Goal: Navigation & Orientation: Find specific page/section

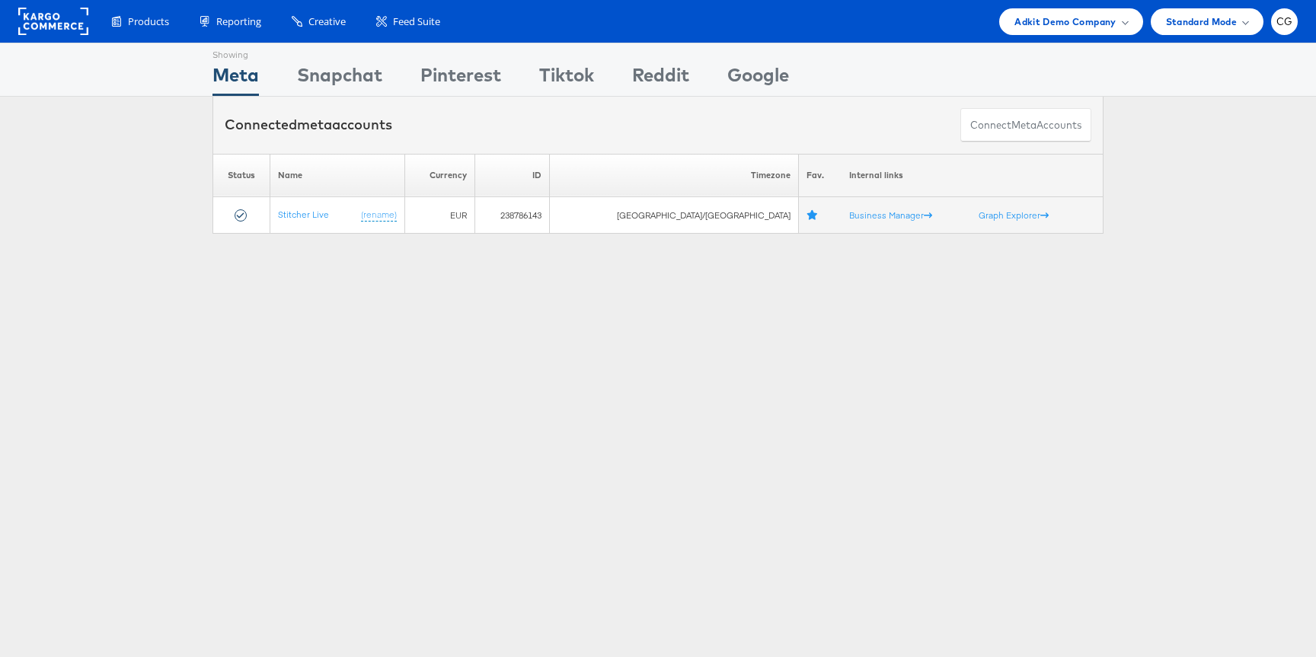
click at [420, 113] on div "Connected meta accounts Connect meta Accounts" at bounding box center [657, 125] width 891 height 57
click at [1106, 24] on span "Adkit Demo Company" at bounding box center [1064, 22] width 101 height 16
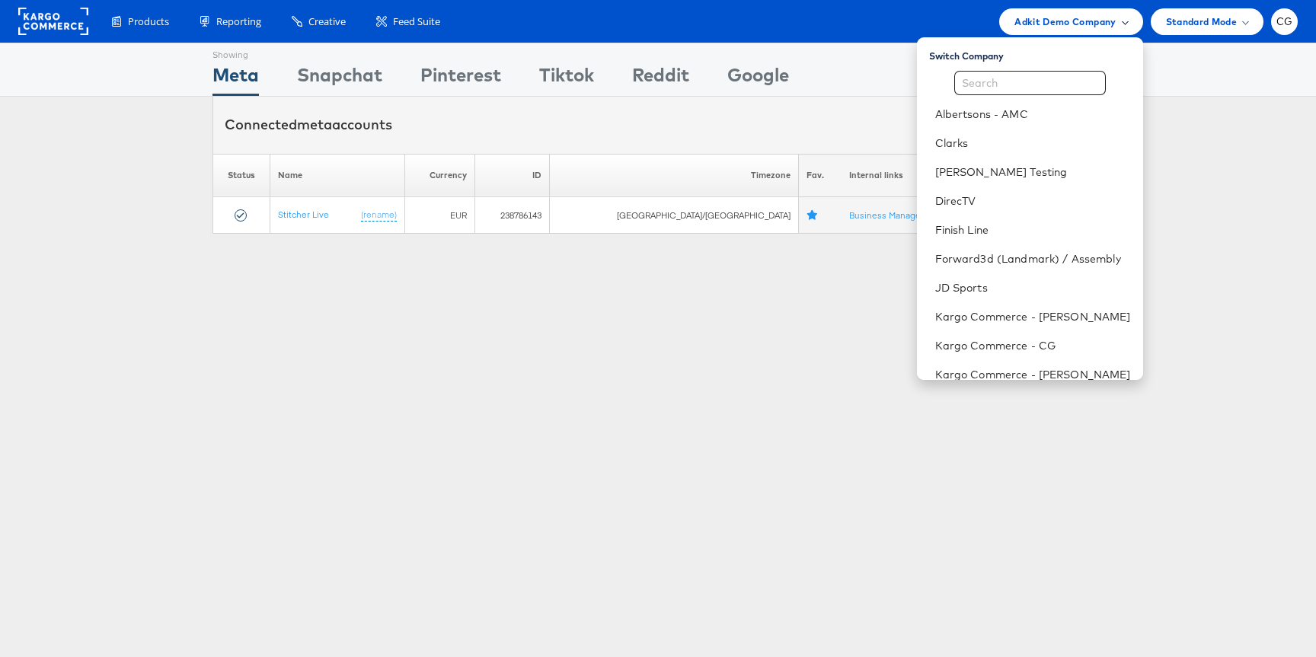
click at [1106, 24] on span "Adkit Demo Company" at bounding box center [1064, 22] width 101 height 16
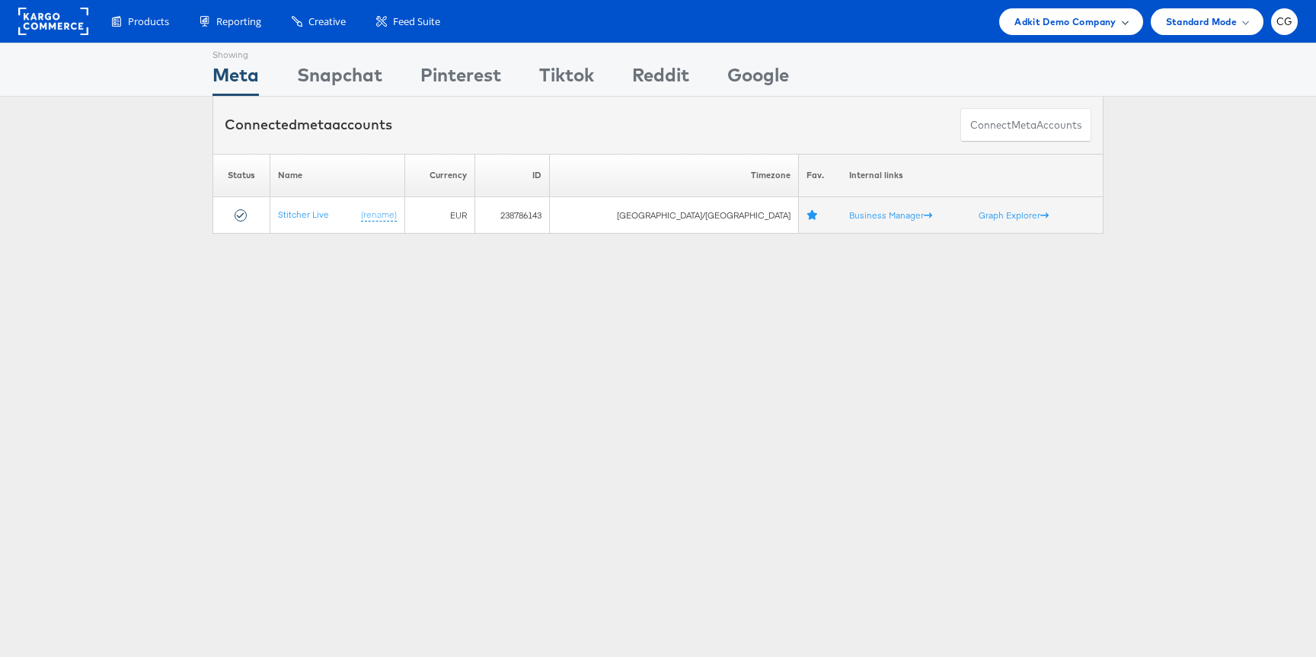
click at [1106, 24] on span "Adkit Demo Company" at bounding box center [1064, 22] width 101 height 16
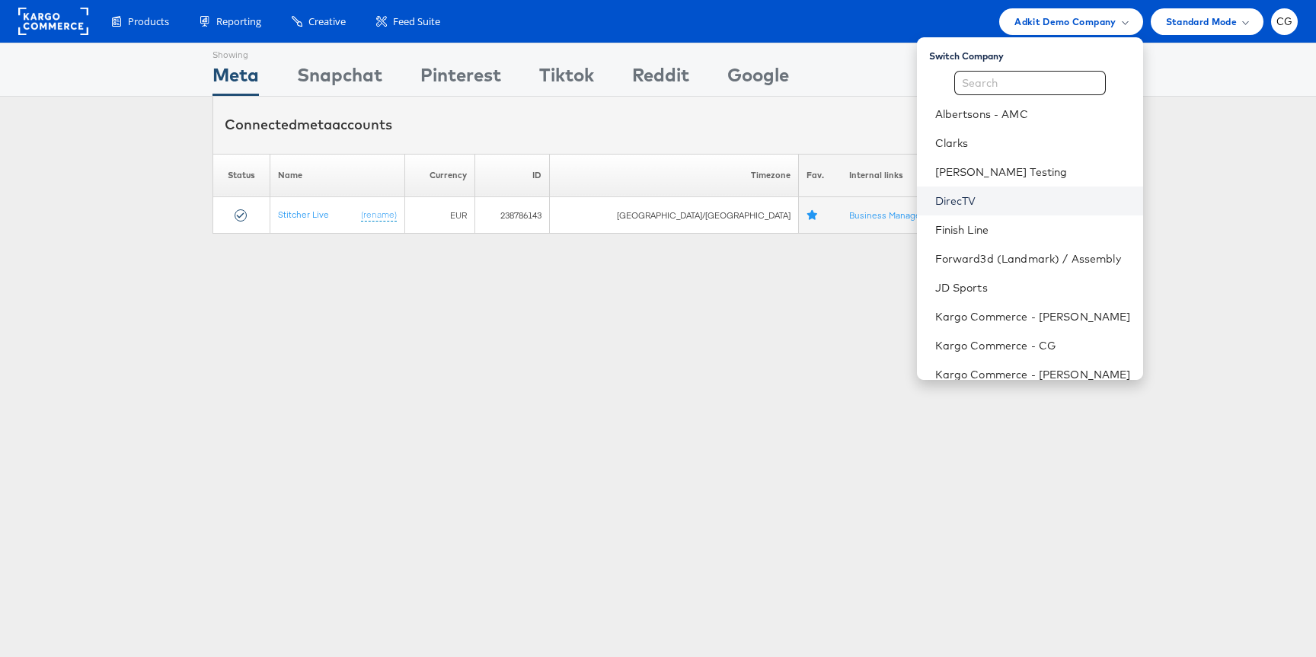
click at [975, 198] on link "DirecTV" at bounding box center [1033, 200] width 196 height 15
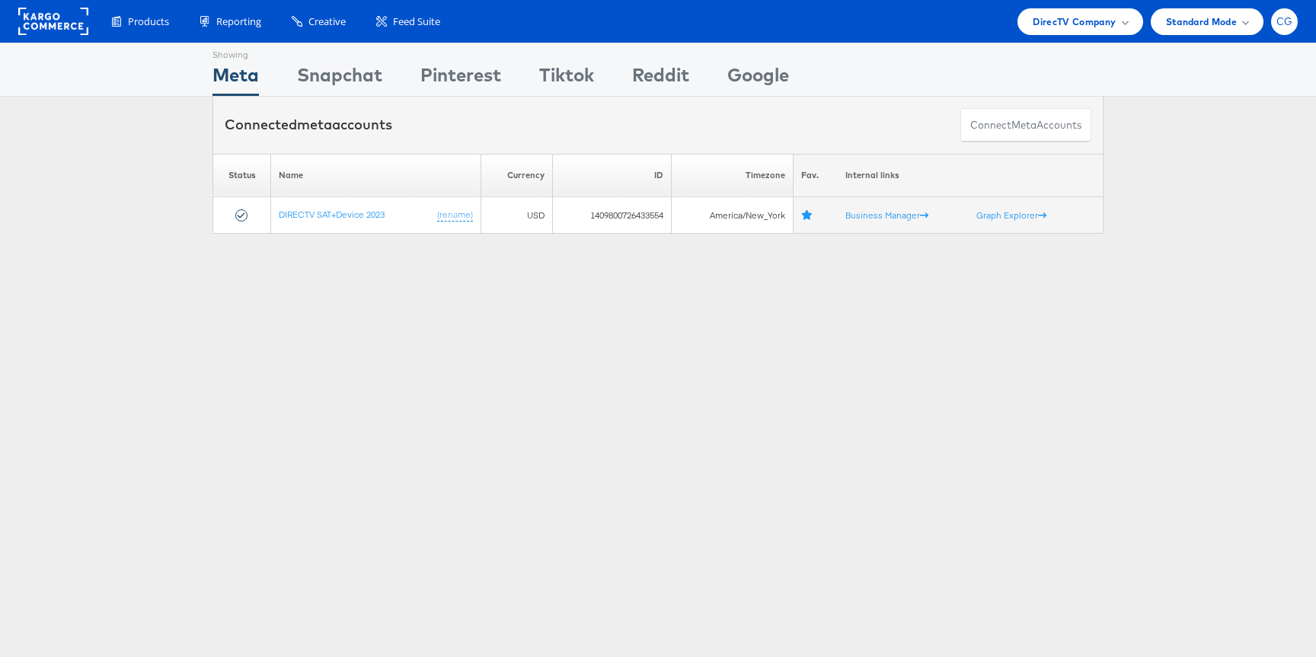
drag, startPoint x: 0, startPoint y: 0, endPoint x: 1286, endPoint y: 20, distance: 1285.8
click at [1286, 20] on span "CG" at bounding box center [1285, 22] width 17 height 10
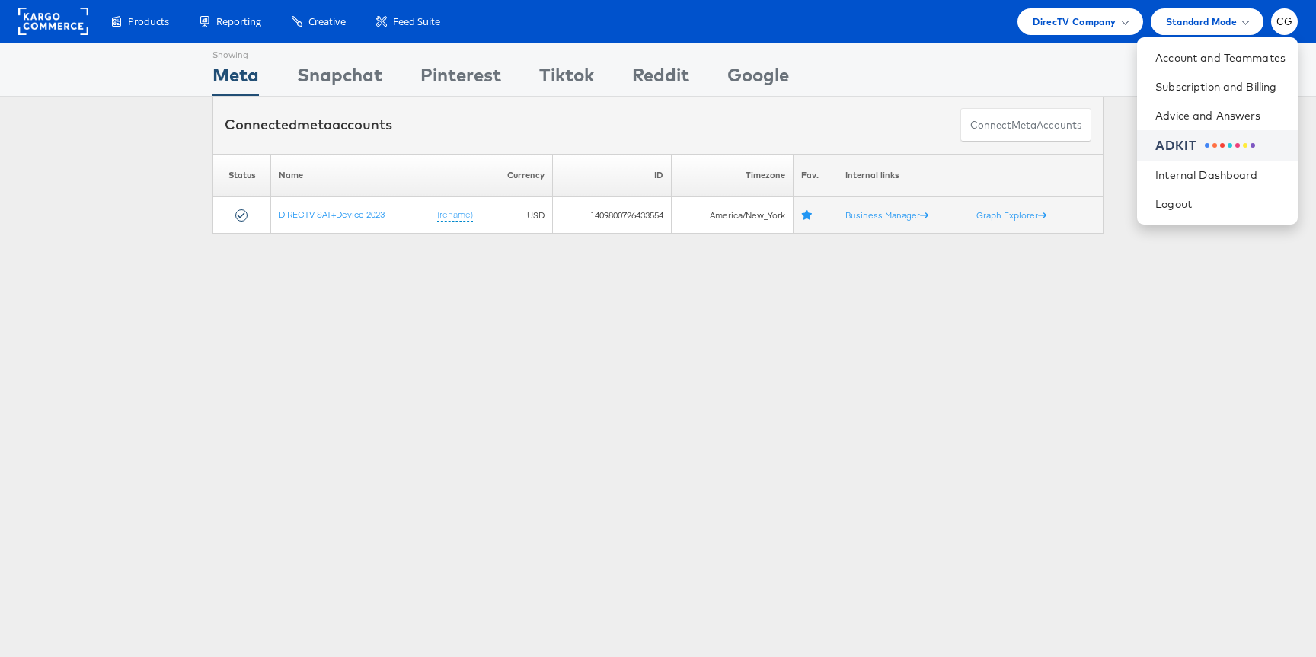
click at [1193, 148] on div "ADKIT" at bounding box center [1176, 146] width 42 height 18
click at [100, 99] on div "Connected meta accounts Connect meta Accounts" at bounding box center [658, 125] width 1316 height 57
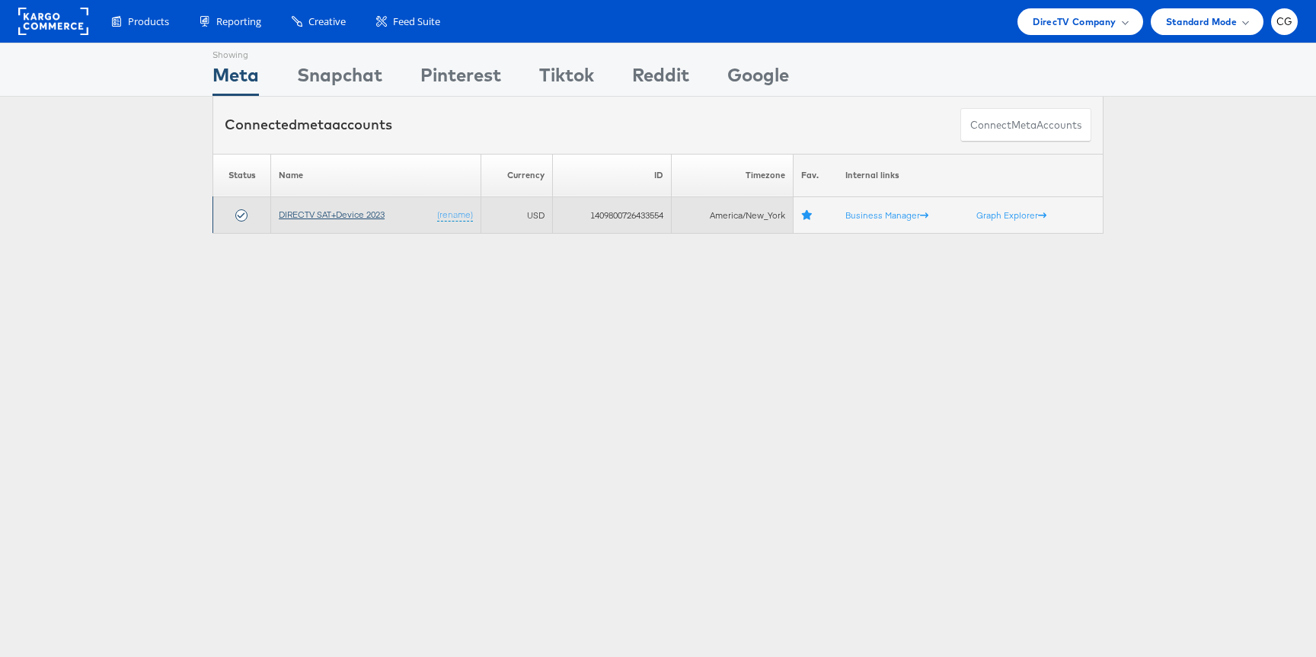
click at [310, 210] on link "DIRECTV SAT+Device 2023" at bounding box center [332, 214] width 106 height 11
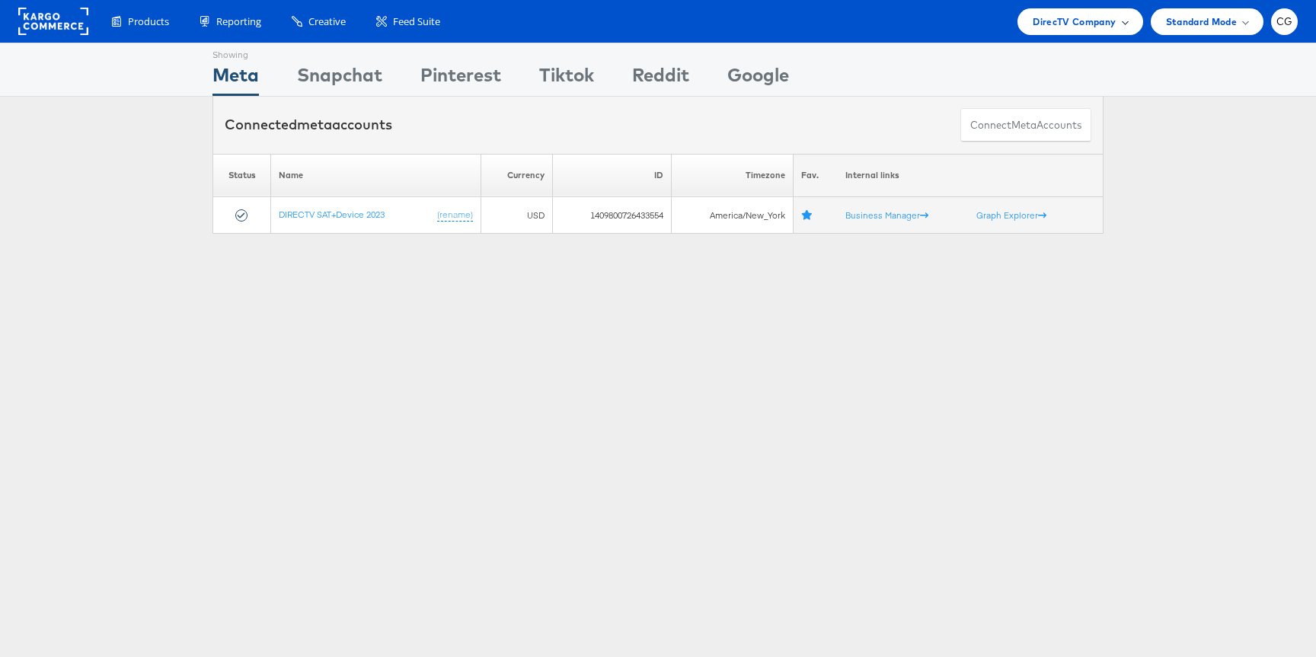
click at [1117, 24] on div "DirecTV Company" at bounding box center [1080, 22] width 94 height 16
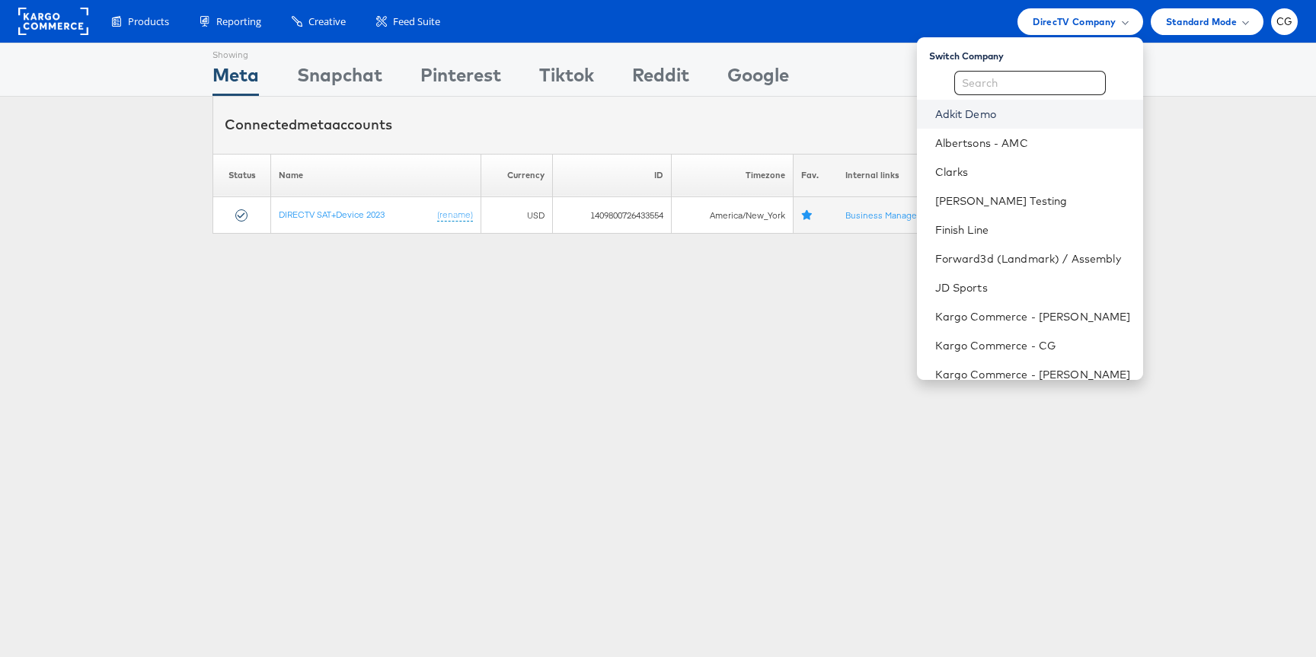
click at [960, 110] on link "Adkit Demo" at bounding box center [1033, 114] width 196 height 15
